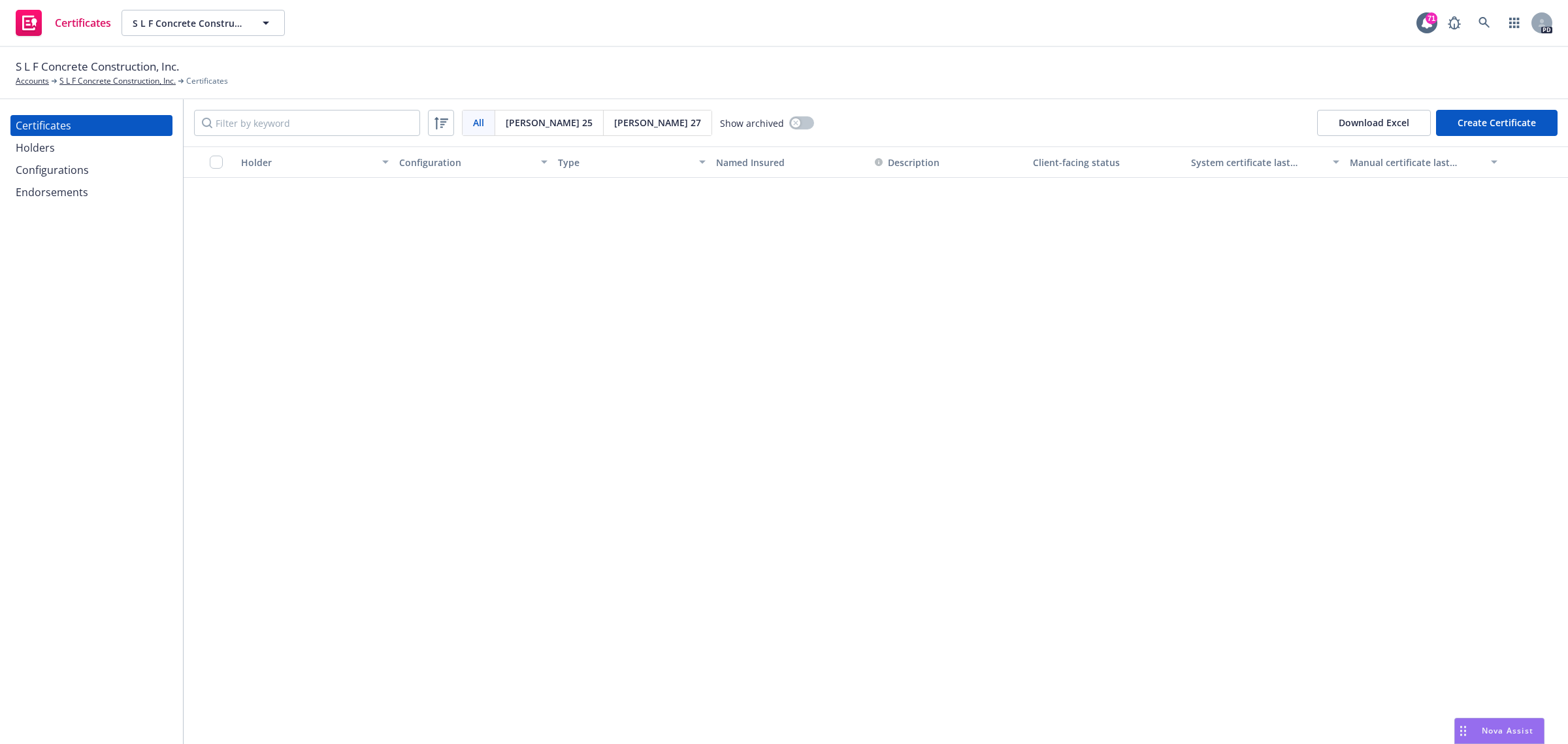
scroll to position [5431, 0]
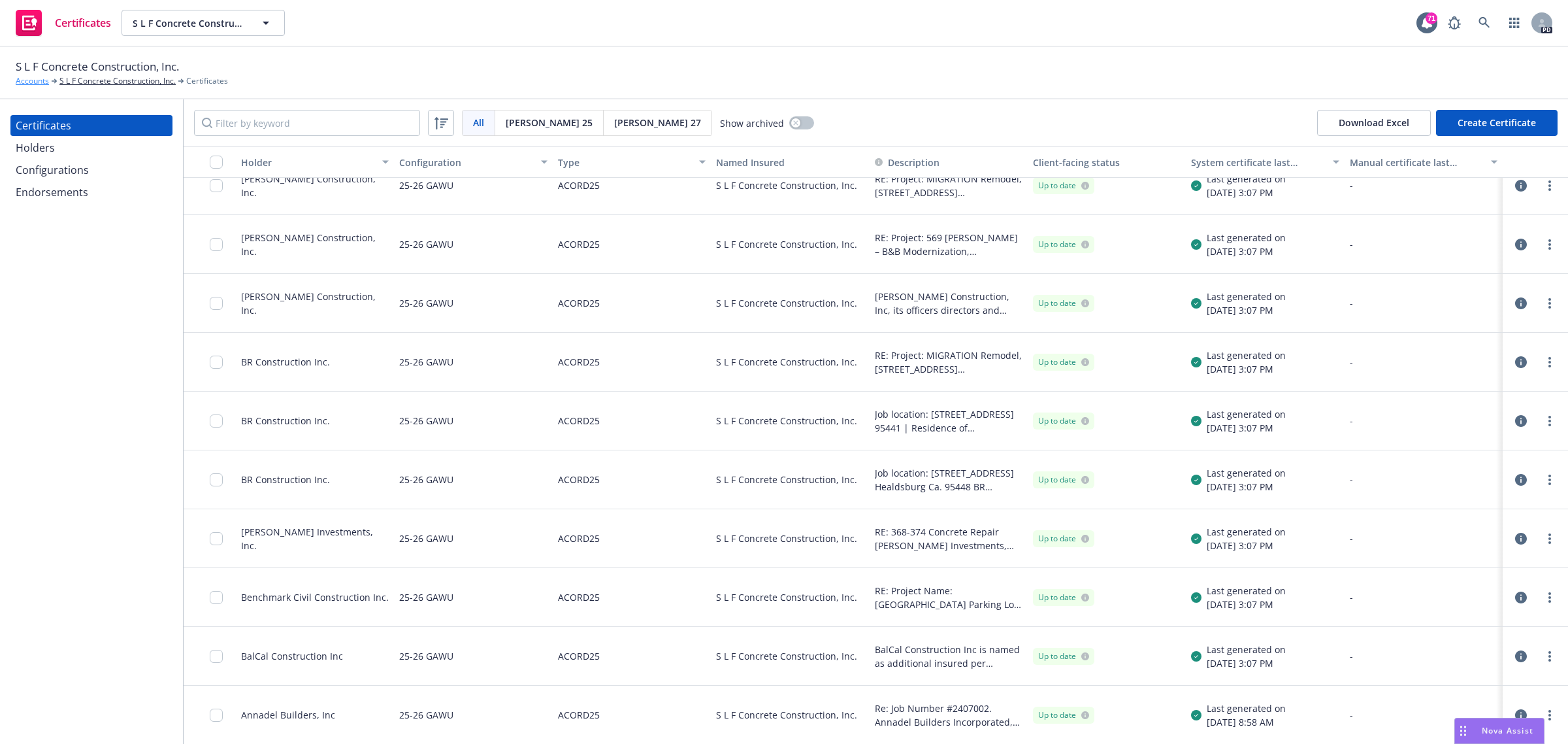
click at [34, 77] on link "Accounts" at bounding box center [33, 81] width 34 height 12
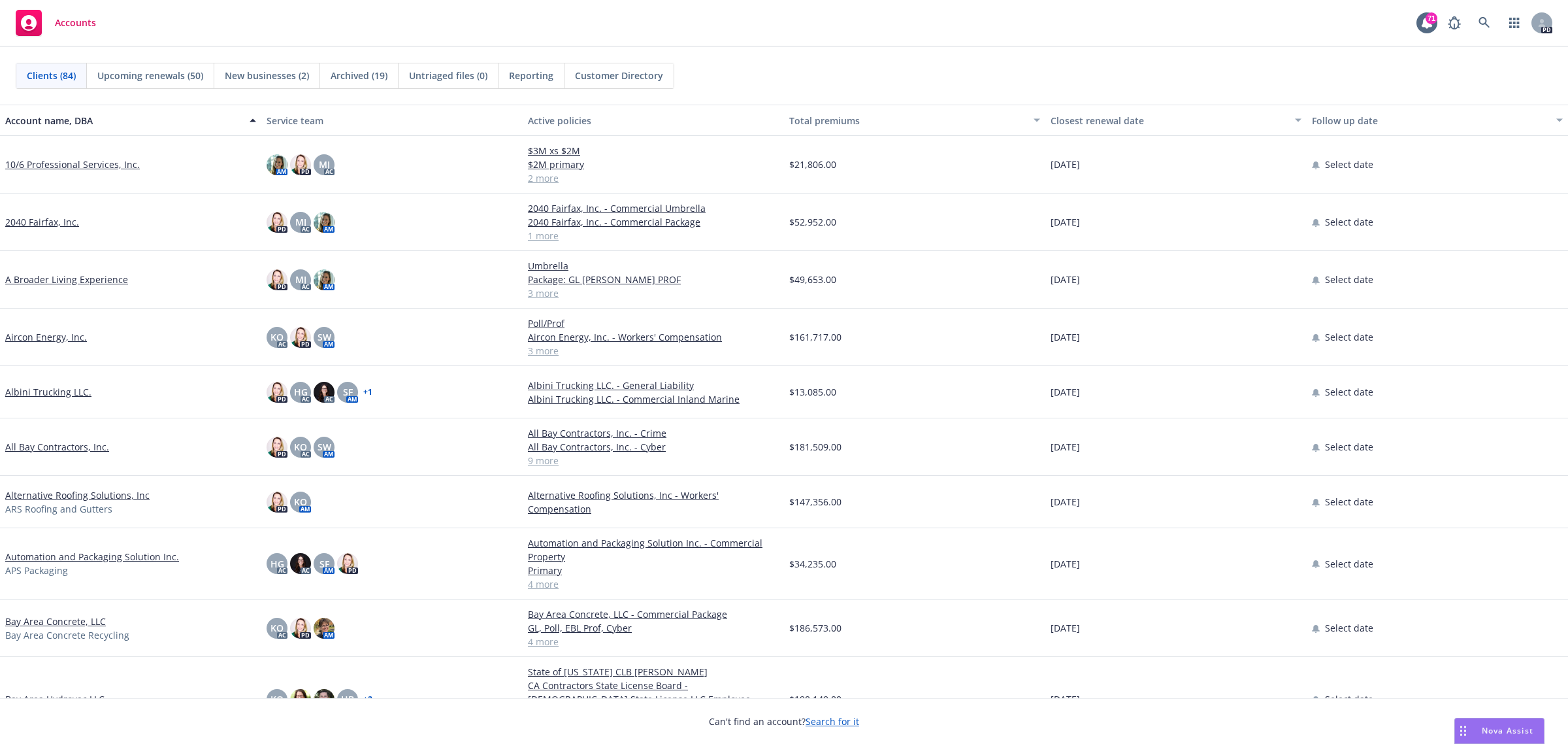
click at [27, 448] on link "All Bay Contractors, Inc." at bounding box center [57, 447] width 104 height 14
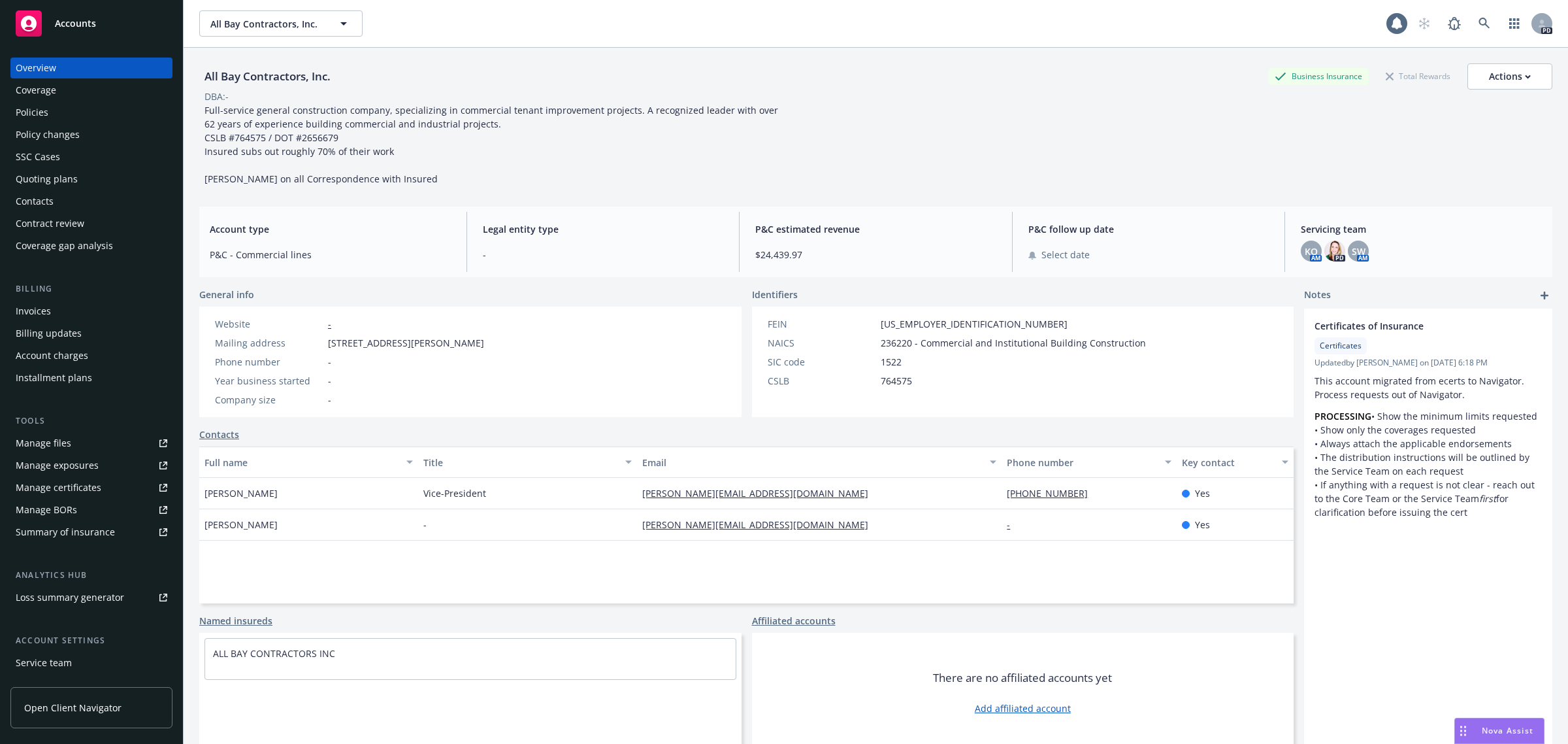
click at [43, 106] on div "Policies" at bounding box center [32, 112] width 33 height 21
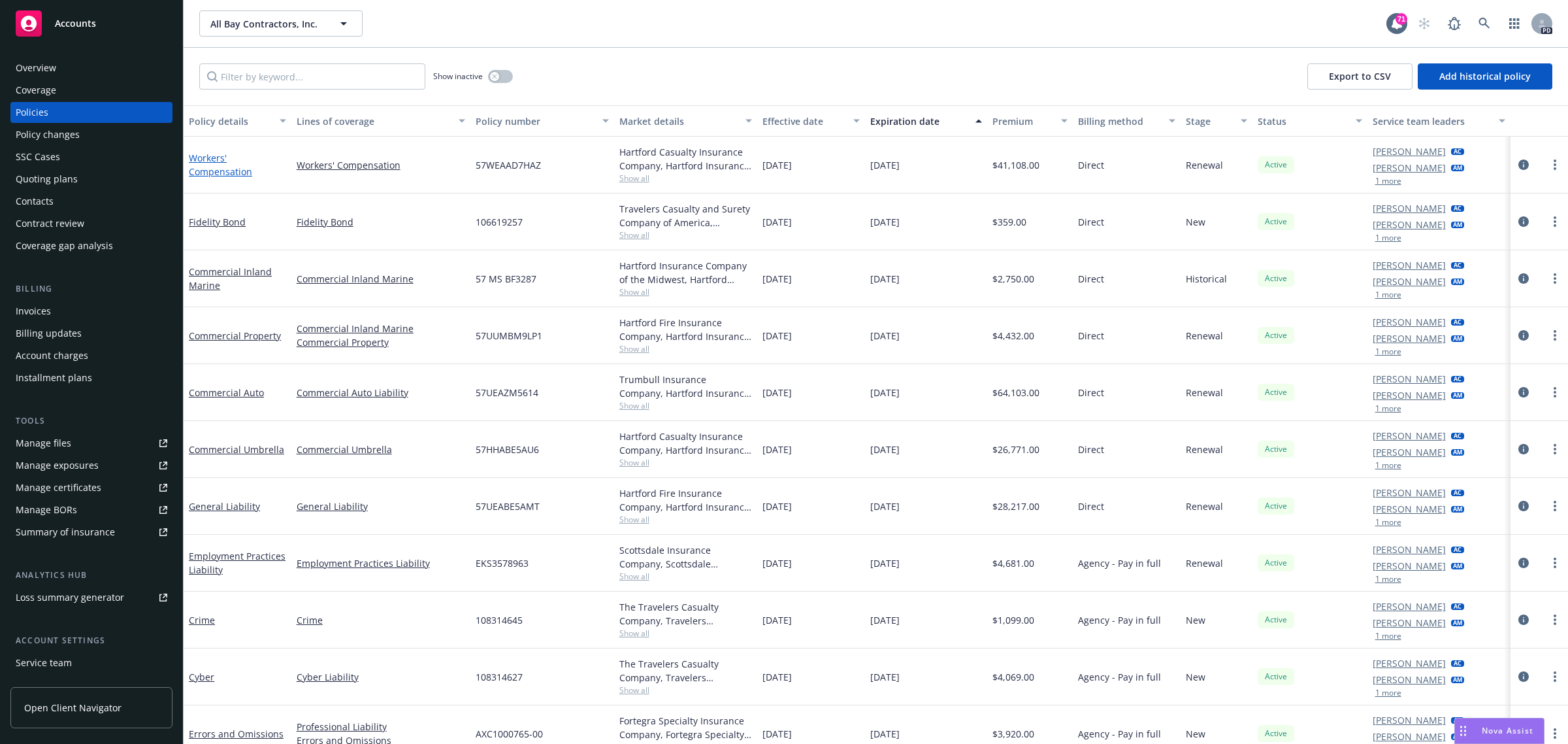
click at [209, 158] on link "Workers' Compensation" at bounding box center [220, 165] width 64 height 26
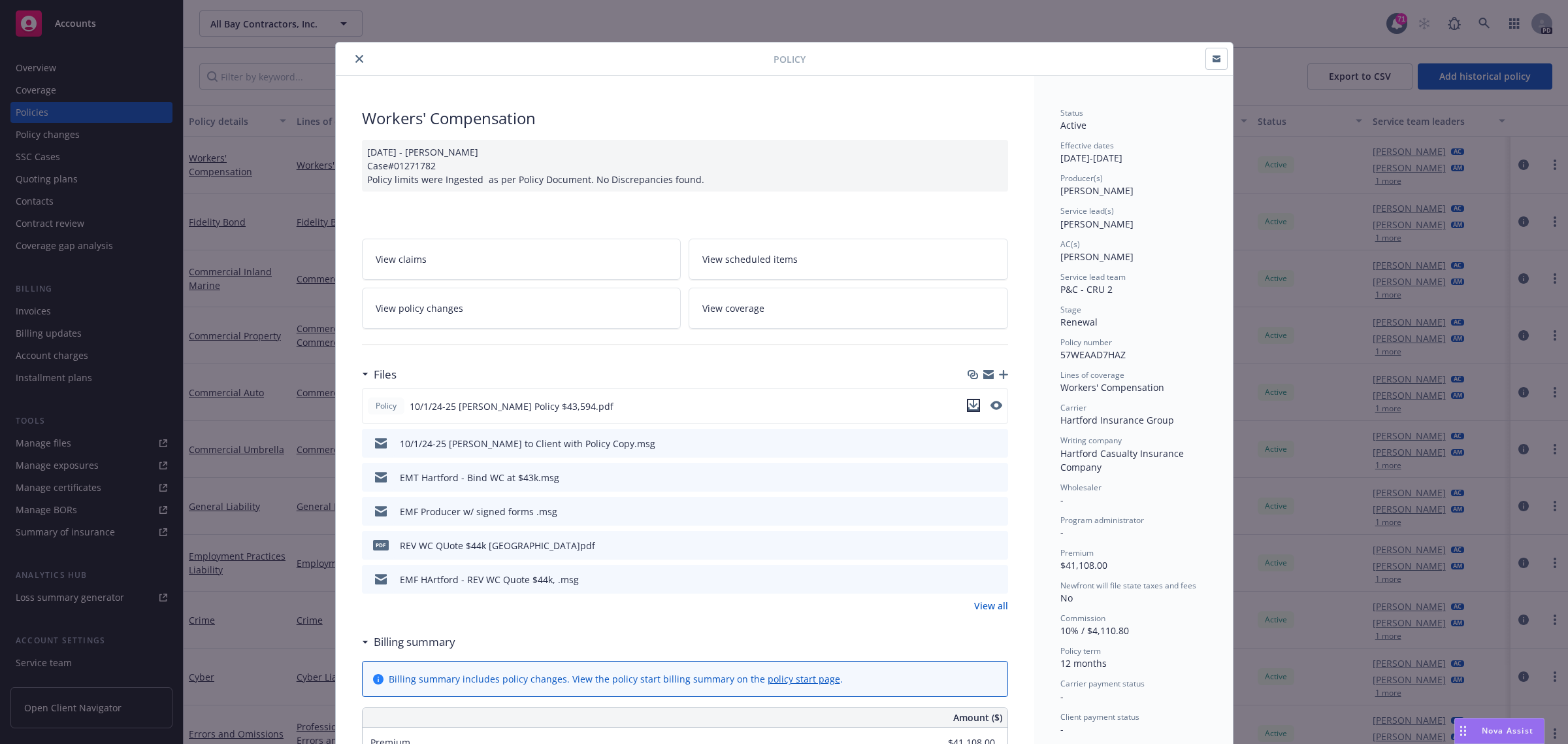
click at [968, 403] on icon "download file" at bounding box center [972, 404] width 9 height 8
click at [356, 57] on icon "close" at bounding box center [359, 59] width 8 height 8
